Goal: Check status: Check status

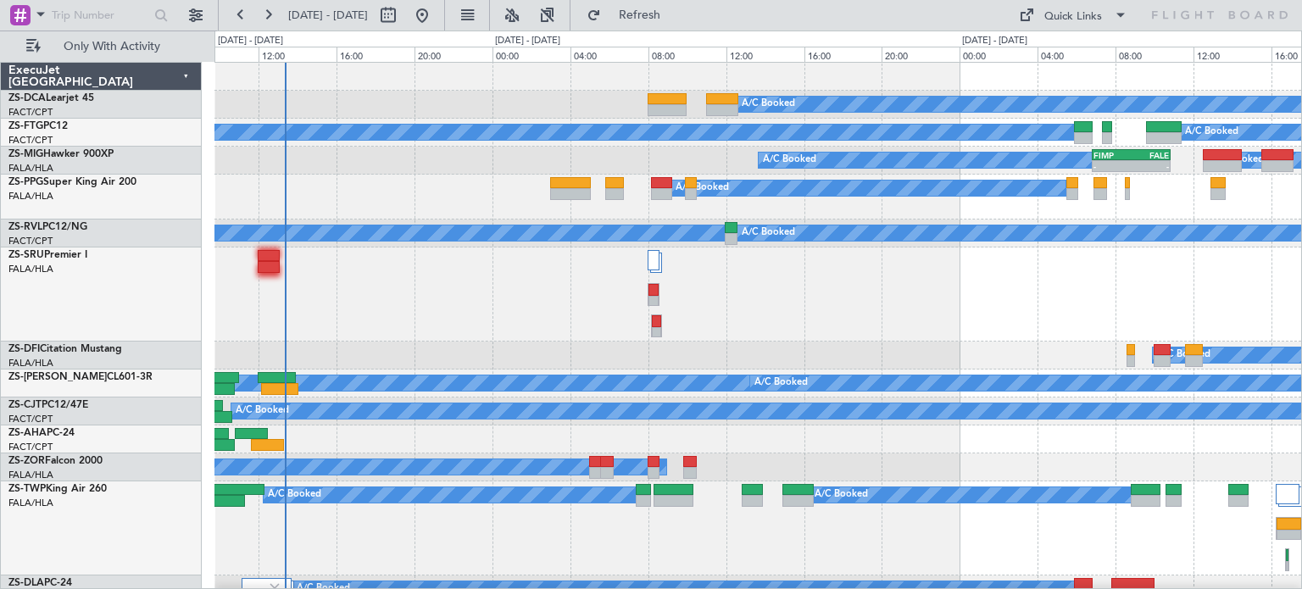
click at [599, 143] on div "A/C Booked A/C Booked" at bounding box center [758, 133] width 1087 height 28
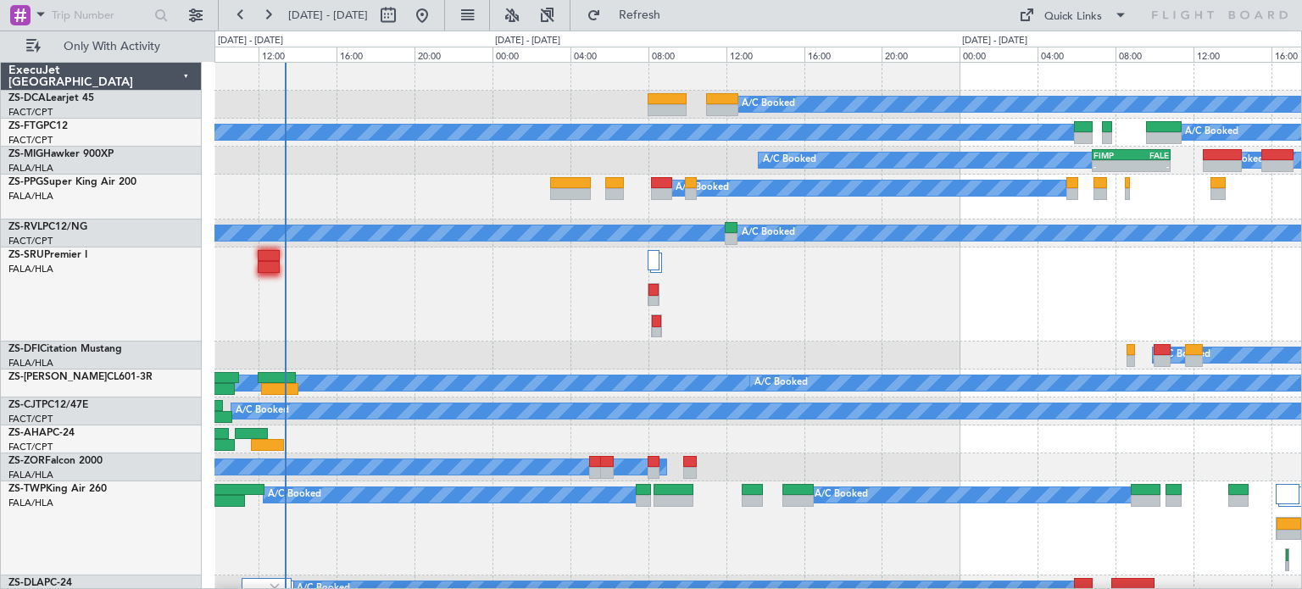
click at [599, 143] on div "A/C Booked A/C Booked" at bounding box center [758, 133] width 1087 height 28
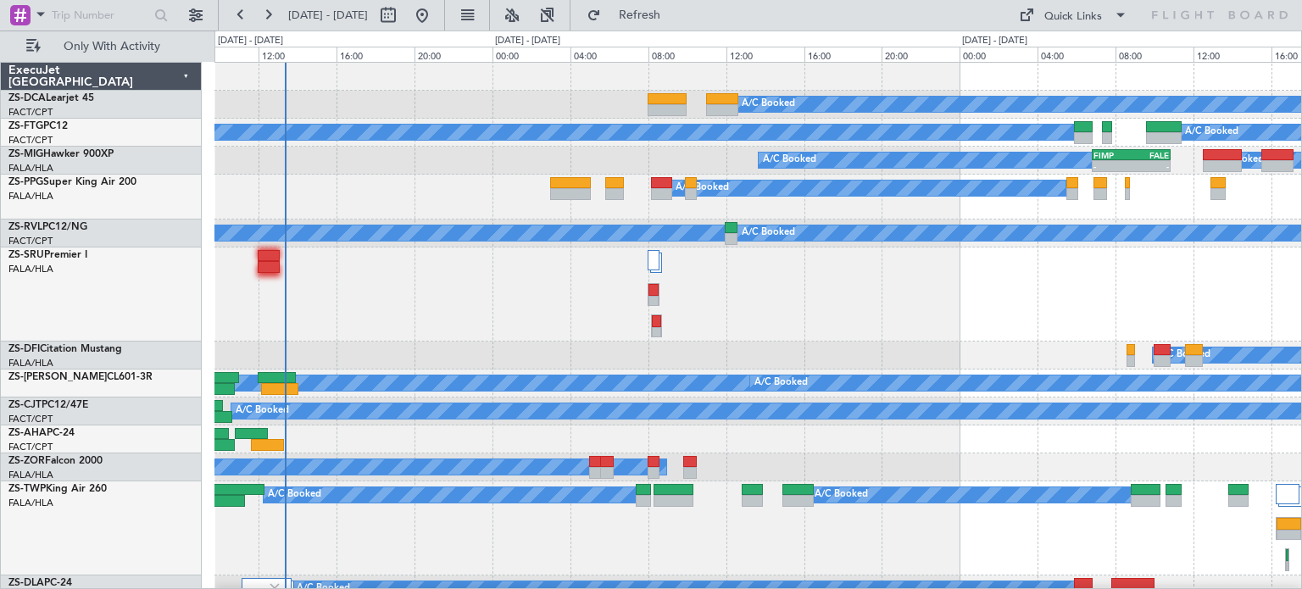
click at [599, 143] on div "A/C Booked A/C Booked" at bounding box center [758, 133] width 1087 height 28
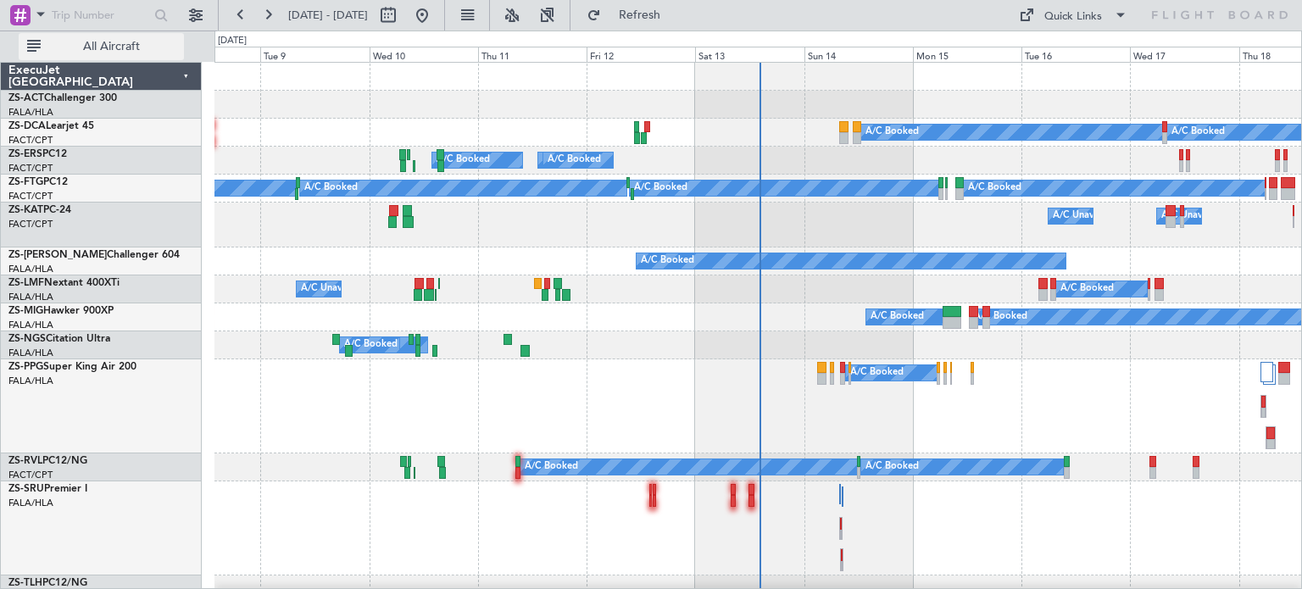
click at [146, 53] on button "All Aircraft" at bounding box center [101, 46] width 165 height 27
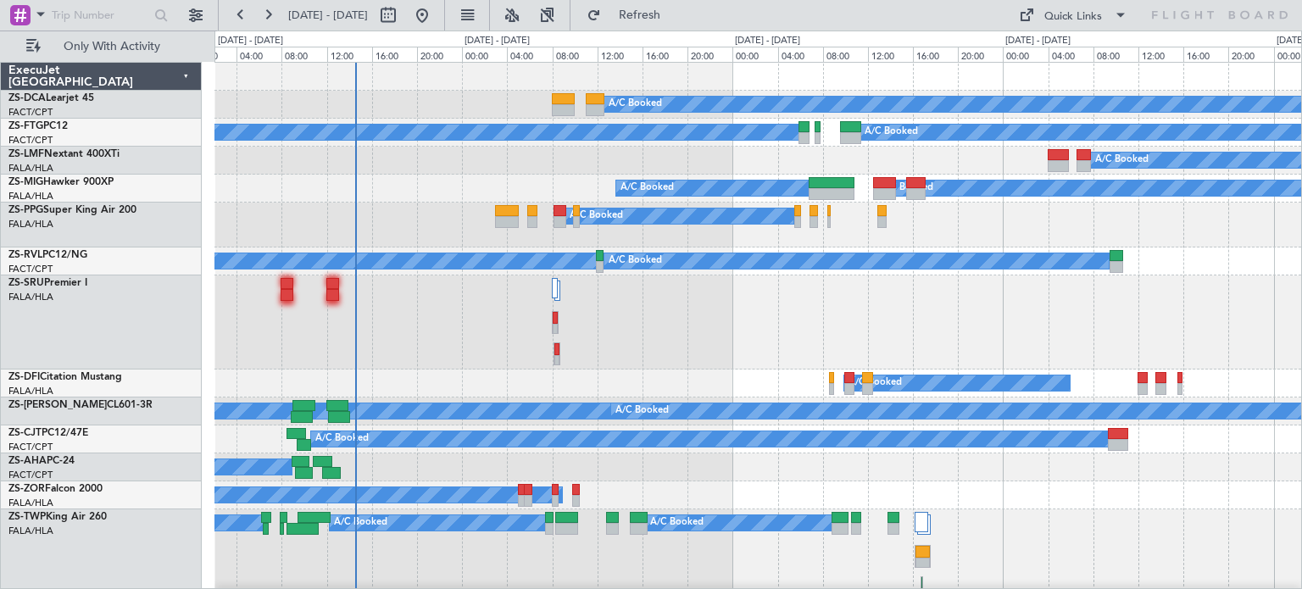
click at [884, 337] on div at bounding box center [758, 323] width 1087 height 94
